Goal: Task Accomplishment & Management: Manage account settings

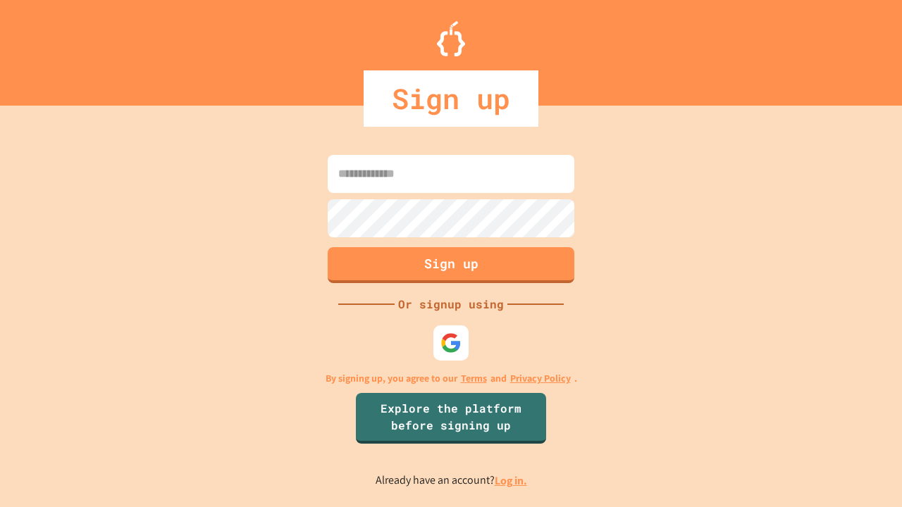
click at [511, 480] on link "Log in." at bounding box center [511, 480] width 32 height 15
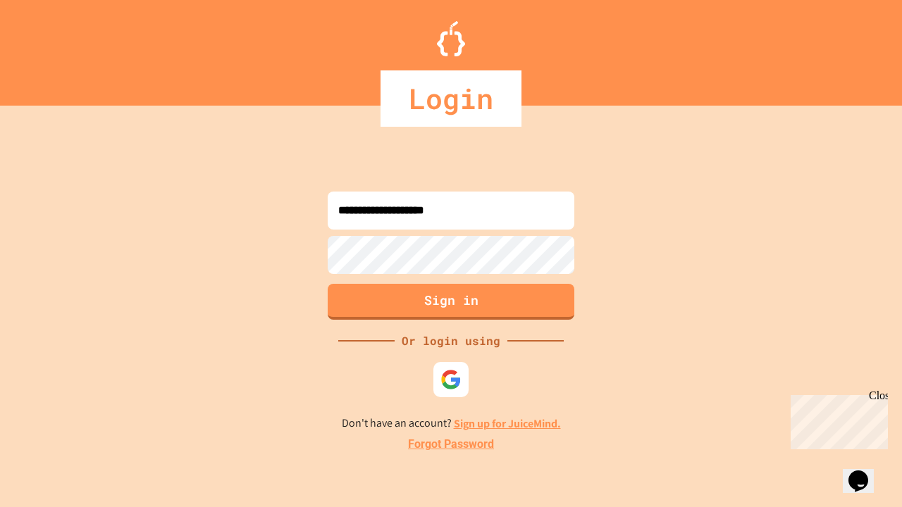
type input "**********"
